Goal: Information Seeking & Learning: Learn about a topic

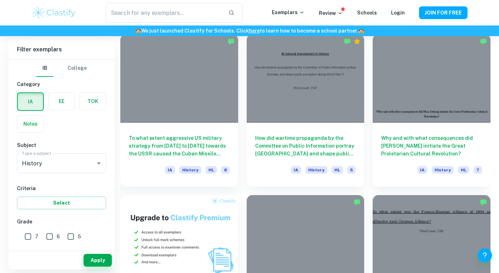
scroll to position [364, 0]
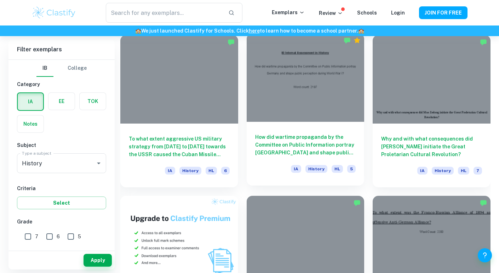
click at [285, 89] on div at bounding box center [306, 77] width 118 height 88
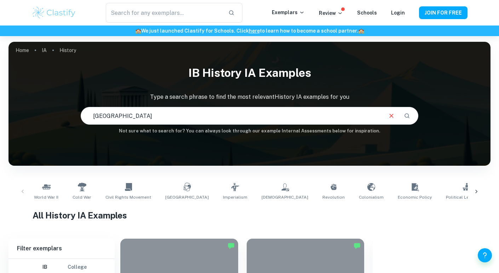
type input "[GEOGRAPHIC_DATA]"
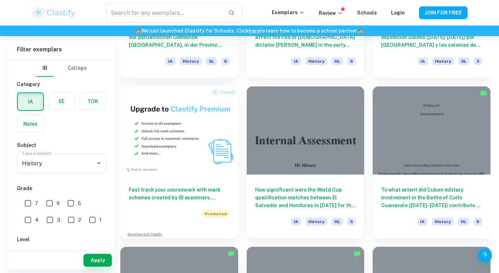
scroll to position [478, 0]
